Goal: Obtain resource: Obtain resource

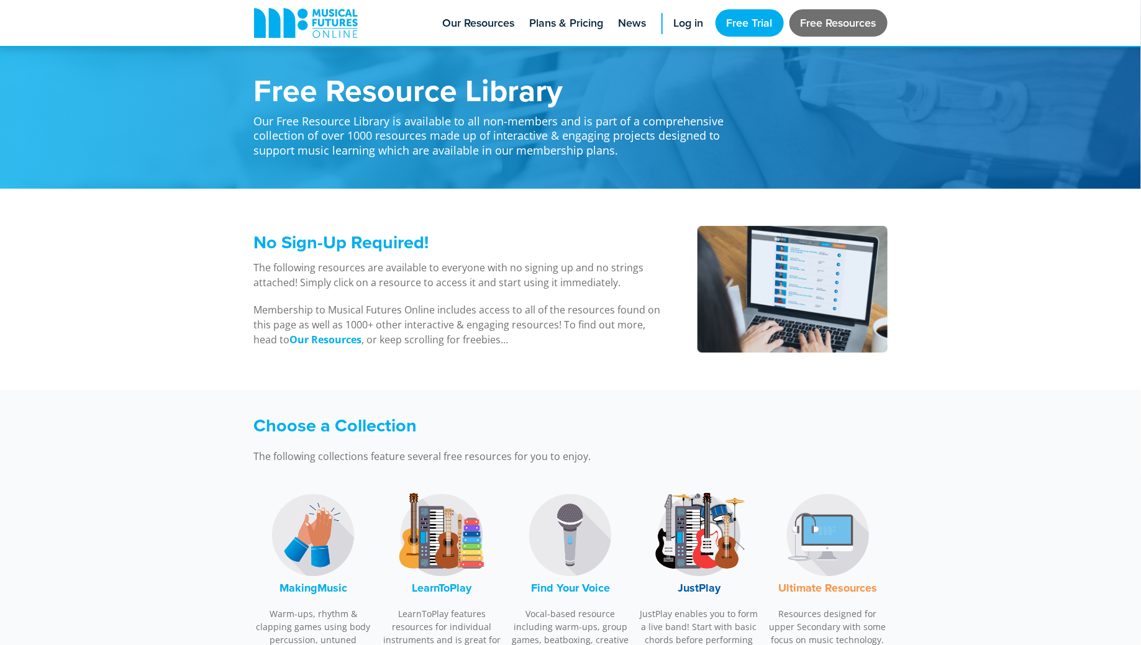
click at [836, 16] on link "Free Resources" at bounding box center [839, 22] width 98 height 27
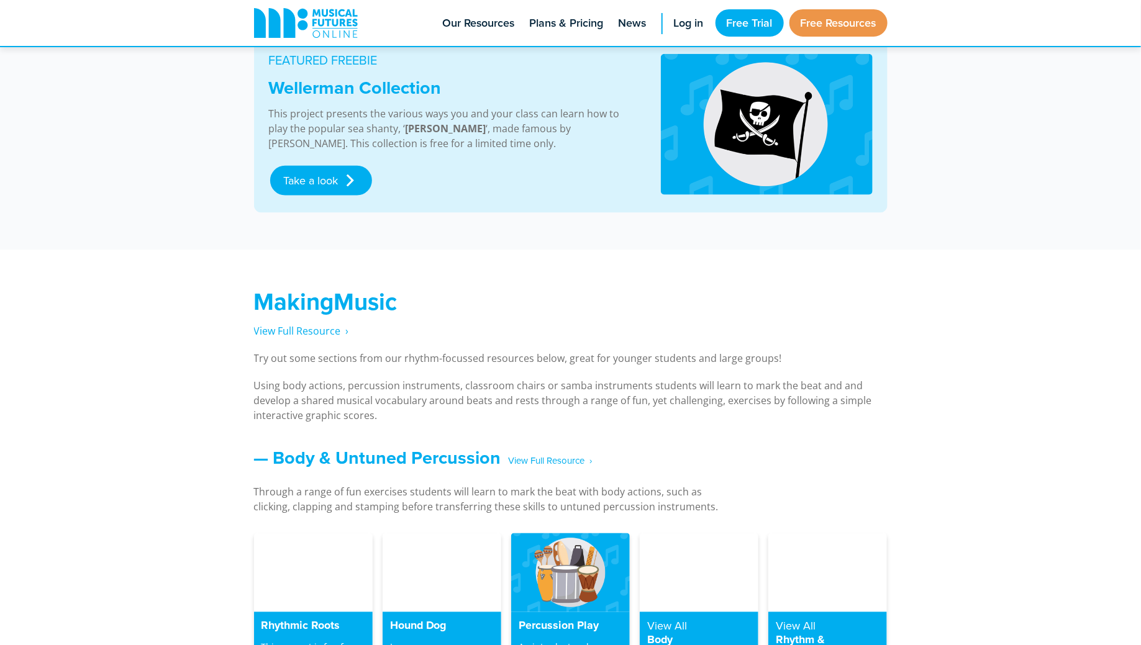
scroll to position [706, 0]
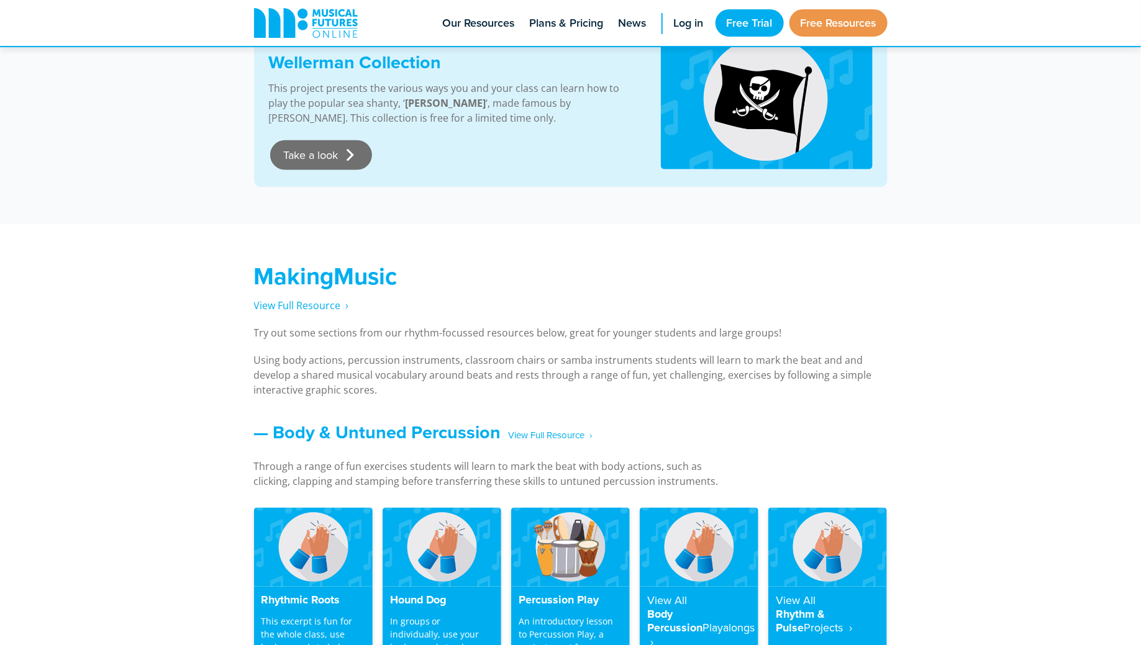
click at [327, 150] on link "Take a look" at bounding box center [321, 155] width 102 height 30
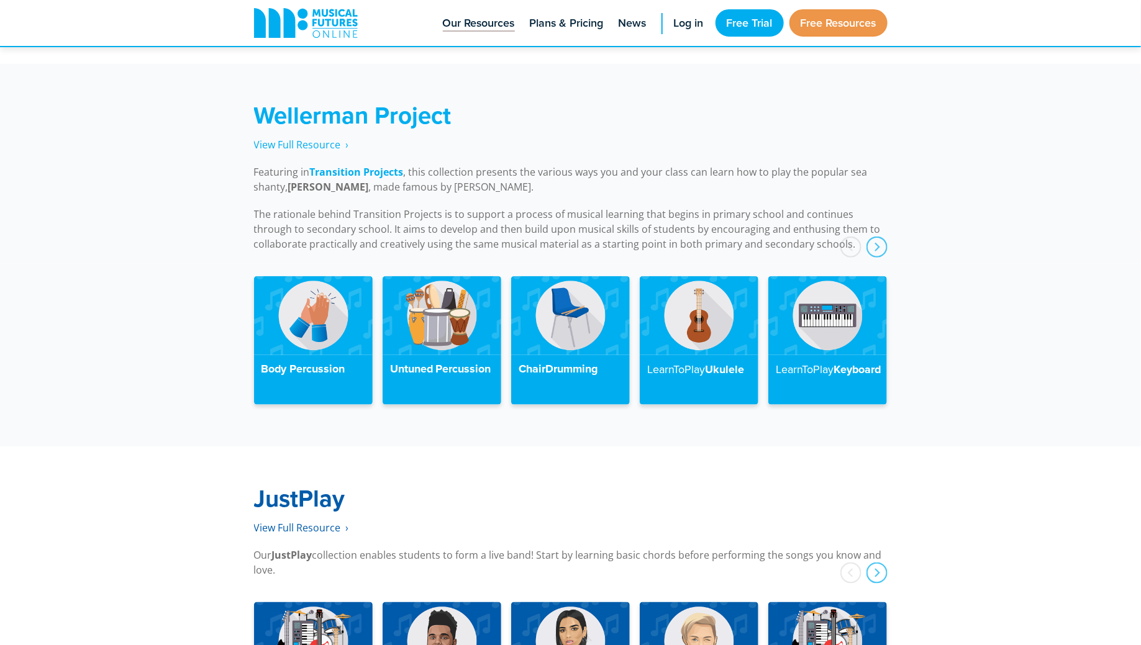
scroll to position [2804, 0]
